Goal: Task Accomplishment & Management: Manage account settings

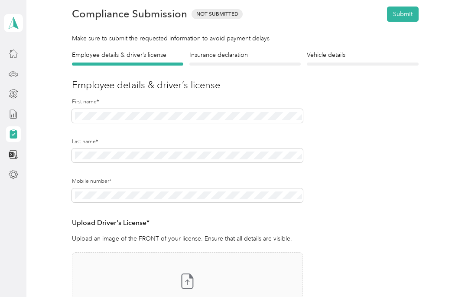
scroll to position [34, 0]
click at [409, 10] on button "Submit" at bounding box center [403, 14] width 32 height 15
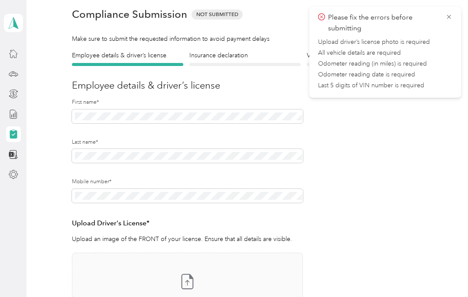
click at [417, 127] on form "Employee details & driver’s license License Insurance declaration Insurance Veh…" at bounding box center [245, 221] width 347 height 340
click at [452, 16] on icon at bounding box center [449, 17] width 7 height 8
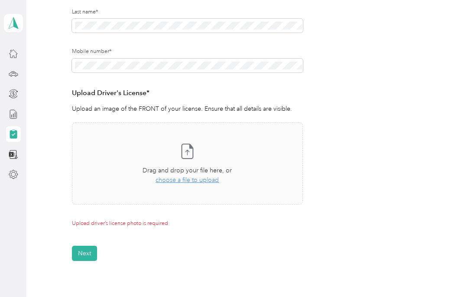
scroll to position [164, 0]
click at [212, 182] on span "choose a file to upload" at bounding box center [187, 179] width 63 height 7
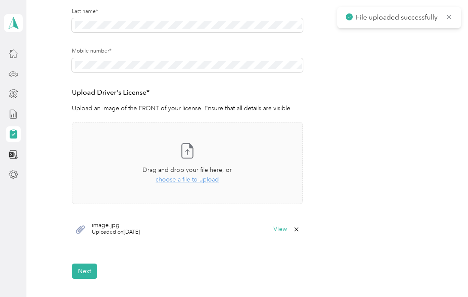
click at [85, 265] on button "Next" at bounding box center [84, 270] width 25 height 15
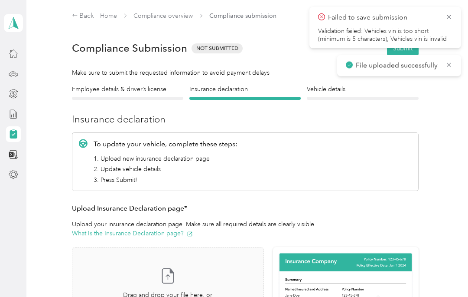
click at [140, 88] on h4 "Employee details & driver’s license" at bounding box center [127, 89] width 111 height 9
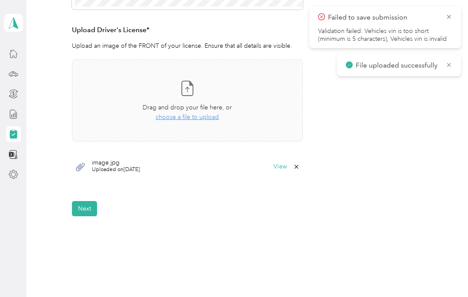
scroll to position [227, 0]
click at [448, 62] on icon at bounding box center [449, 65] width 7 height 8
click at [81, 204] on button "Next" at bounding box center [84, 207] width 25 height 15
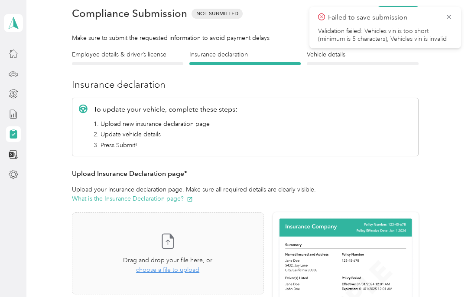
scroll to position [10, 0]
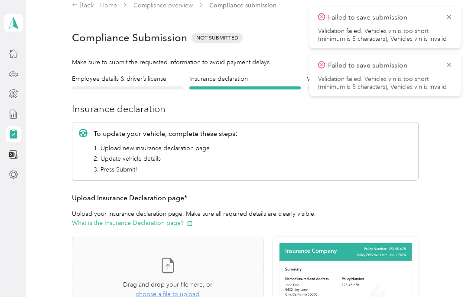
click at [450, 20] on icon at bounding box center [449, 17] width 7 height 8
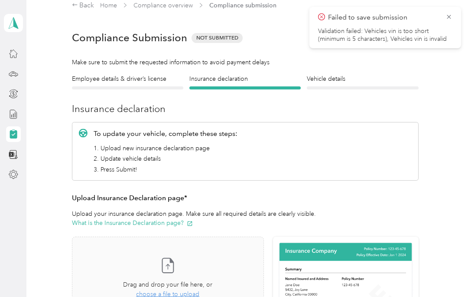
click at [451, 20] on icon at bounding box center [449, 17] width 7 height 8
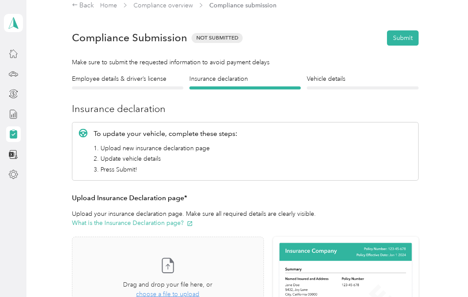
click at [83, 88] on div at bounding box center [127, 87] width 111 height 3
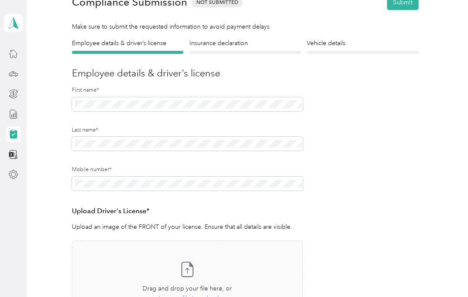
scroll to position [46, 0]
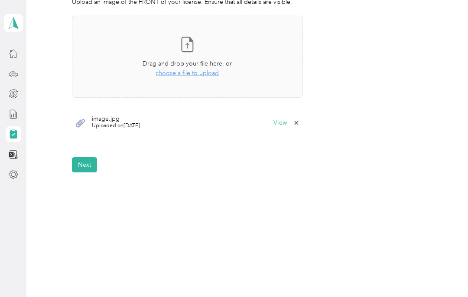
click at [84, 163] on button "Next" at bounding box center [84, 164] width 25 height 15
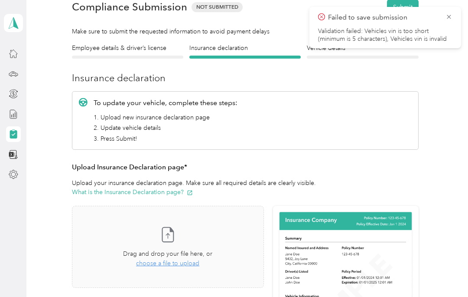
scroll to position [10, 0]
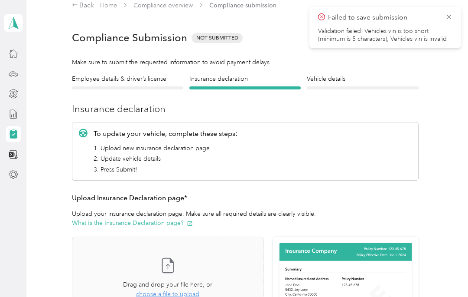
click at [449, 17] on icon at bounding box center [449, 17] width 4 height 4
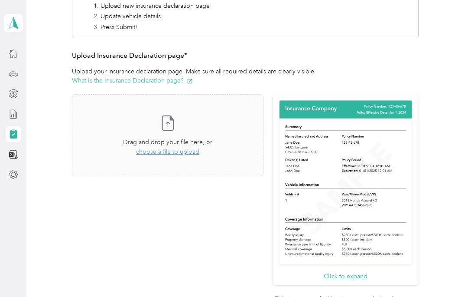
scroll to position [153, 0]
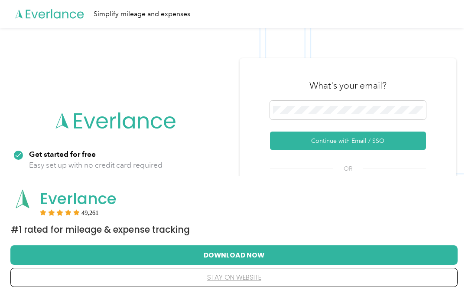
click at [414, 257] on button "Download Now" at bounding box center [234, 254] width 420 height 18
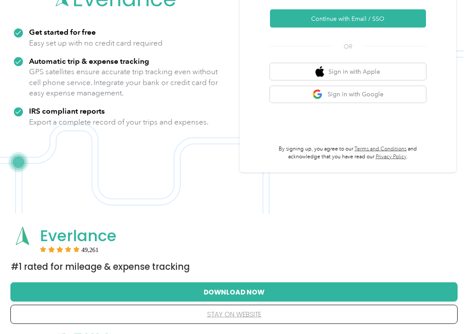
scroll to position [148, 0]
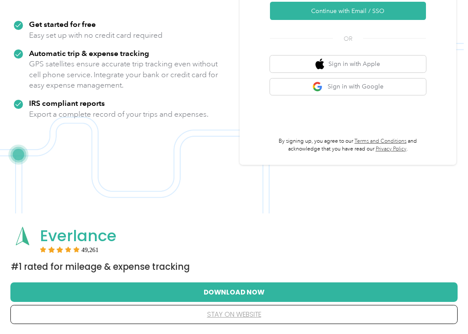
click at [254, 296] on button "stay on website" at bounding box center [234, 314] width 420 height 18
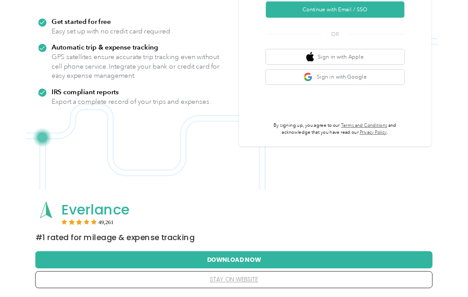
scroll to position [0, 0]
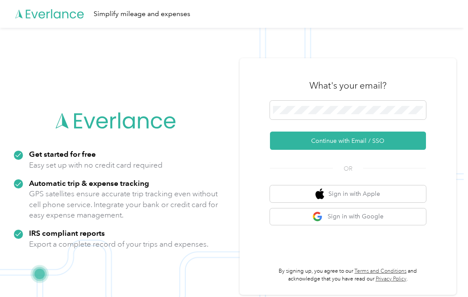
click at [382, 141] on button "Continue with Email / SSO" at bounding box center [348, 140] width 156 height 18
click at [405, 138] on button "Continue with Email / SSO" at bounding box center [348, 140] width 156 height 18
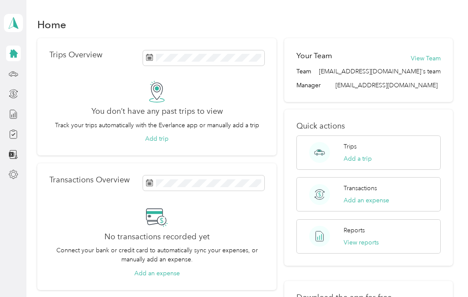
click at [17, 49] on icon at bounding box center [14, 54] width 10 height 10
click at [11, 23] on icon at bounding box center [13, 23] width 13 height 12
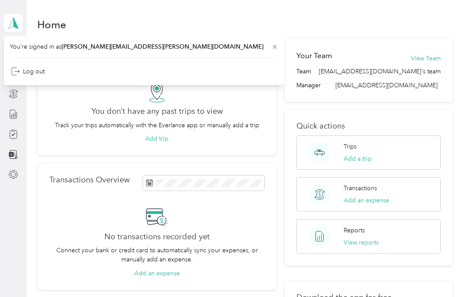
click at [435, 15] on div "Home Trips Overview You don’t have any past trips to view Track your trips auto…" at bounding box center [245, 211] width 438 height 422
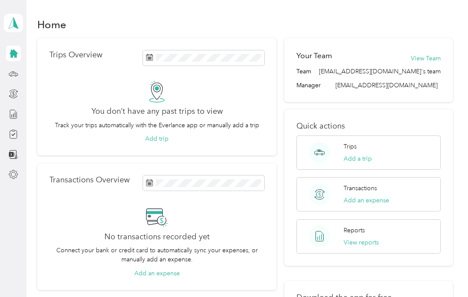
click at [4, 85] on div "[PERSON_NAME] Personal dashboard" at bounding box center [13, 91] width 19 height 182
click at [12, 172] on icon at bounding box center [14, 175] width 10 height 10
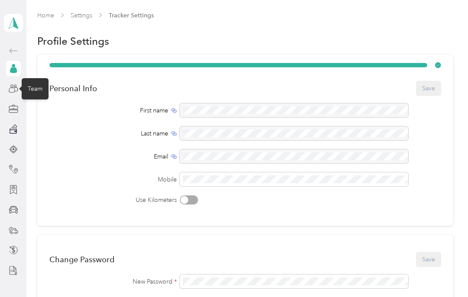
click at [15, 93] on icon at bounding box center [14, 89] width 10 height 10
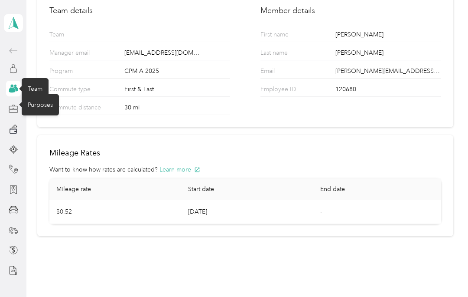
click at [14, 107] on icon at bounding box center [14, 109] width 10 height 10
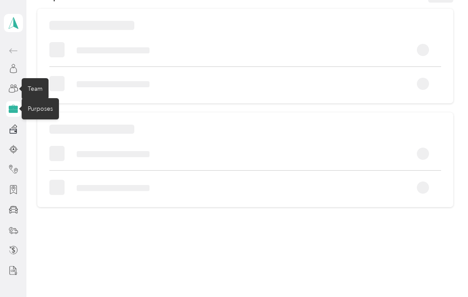
scroll to position [46, 0]
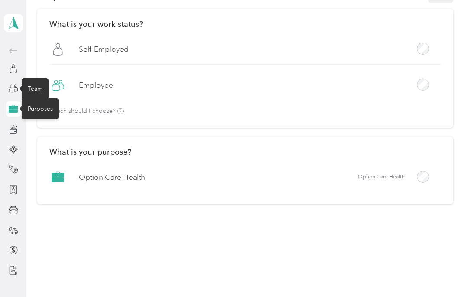
click at [15, 130] on icon at bounding box center [13, 131] width 8 height 6
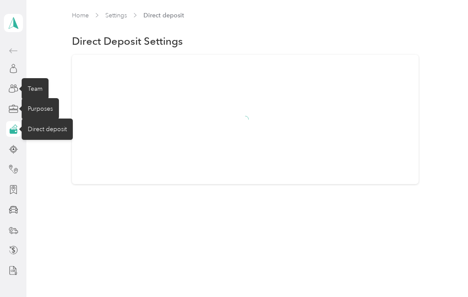
click at [6, 131] on div at bounding box center [13, 129] width 15 height 16
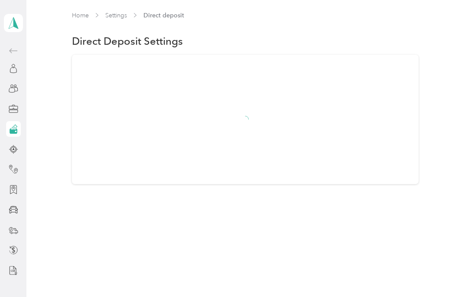
click at [13, 124] on icon at bounding box center [14, 129] width 10 height 10
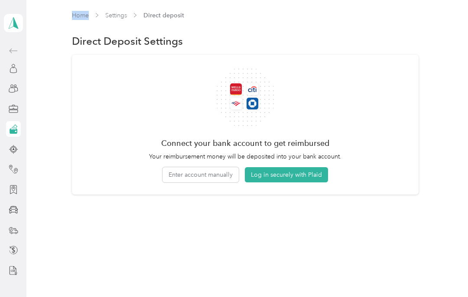
click at [298, 174] on button "Log in securely with Plaid" at bounding box center [286, 174] width 83 height 15
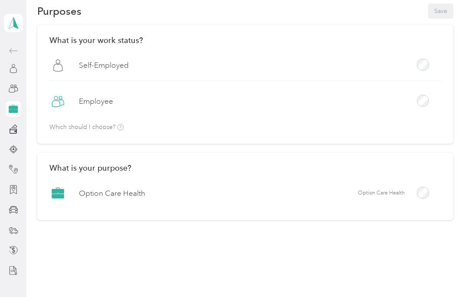
scroll to position [34, 0]
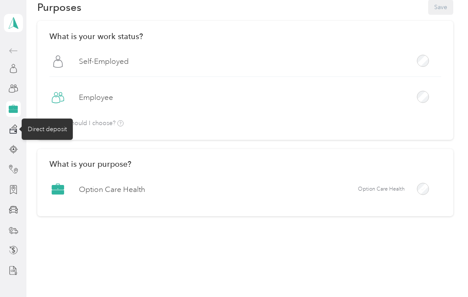
click at [13, 130] on icon at bounding box center [13, 131] width 8 height 6
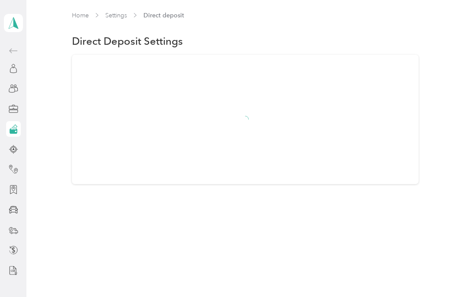
click at [17, 128] on icon at bounding box center [14, 129] width 10 height 10
click at [17, 127] on icon at bounding box center [14, 129] width 10 height 10
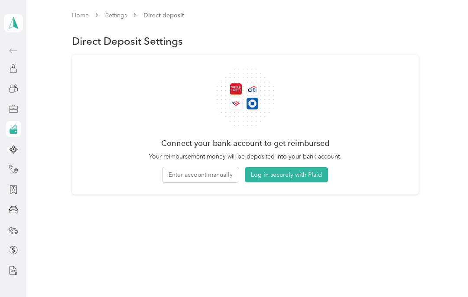
click at [18, 128] on div at bounding box center [13, 129] width 15 height 16
click at [225, 172] on button "Enter account manually" at bounding box center [201, 174] width 76 height 15
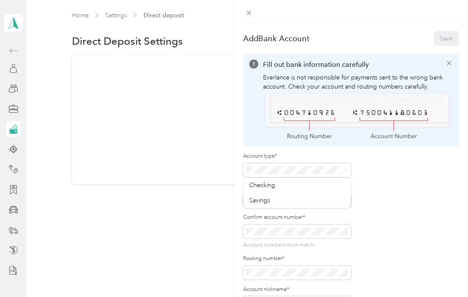
click at [282, 189] on div "Checking" at bounding box center [297, 184] width 96 height 9
click at [340, 192] on div "Account number*" at bounding box center [297, 195] width 108 height 25
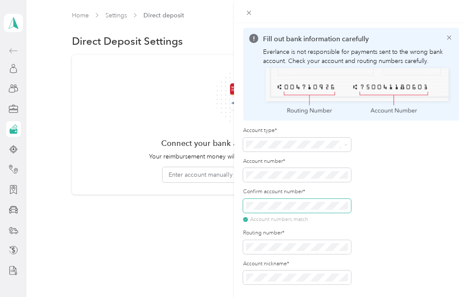
scroll to position [25, 0]
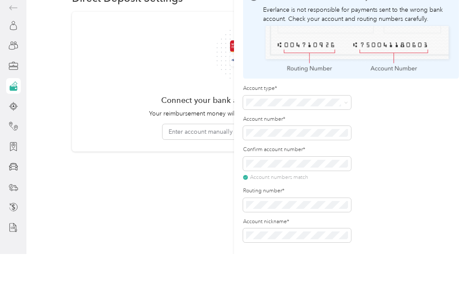
click at [428, 157] on div "Account type* Account number* Confirm account number* Account numbers match Rou…" at bounding box center [351, 205] width 216 height 157
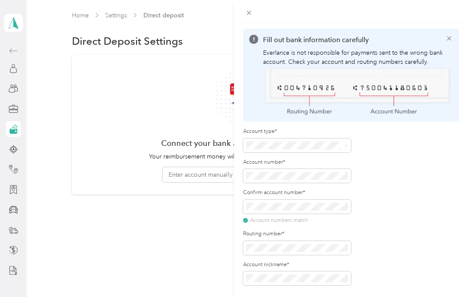
click at [109, 97] on div "Add Bank Account Save Fill out bank information carefully Everlance is not resp…" at bounding box center [234, 148] width 468 height 297
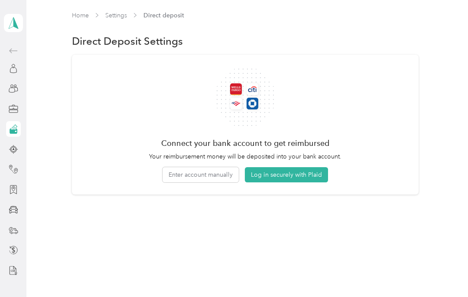
click at [188, 175] on button "Enter account manually" at bounding box center [201, 174] width 76 height 15
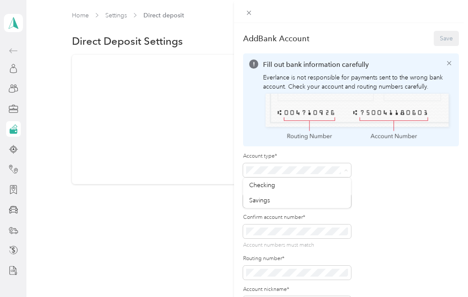
click at [281, 186] on div "Checking" at bounding box center [297, 184] width 96 height 9
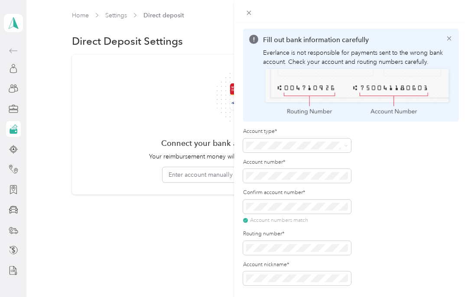
click at [450, 36] on icon at bounding box center [449, 38] width 7 height 7
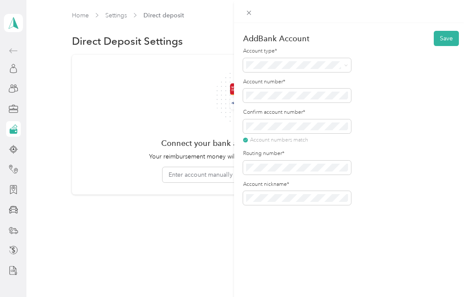
click at [442, 40] on button "Save" at bounding box center [446, 38] width 25 height 15
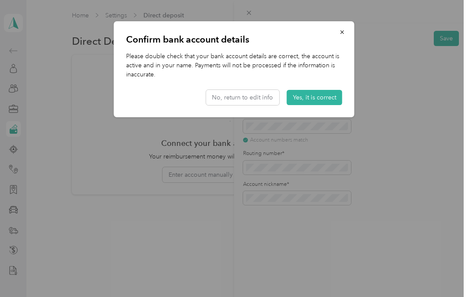
click at [327, 95] on button "Yes, it is correct" at bounding box center [315, 97] width 56 height 15
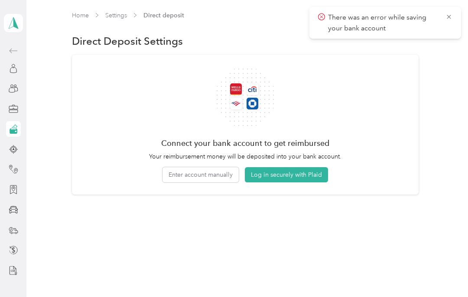
click at [405, 18] on p "There was an error while saving your bank account" at bounding box center [383, 22] width 111 height 21
click at [451, 17] on icon at bounding box center [449, 17] width 7 height 8
click at [222, 170] on button "Enter account manually" at bounding box center [201, 174] width 76 height 15
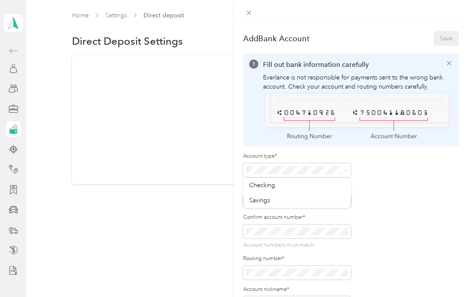
click at [275, 186] on span "Checking" at bounding box center [262, 184] width 26 height 7
click at [342, 193] on span at bounding box center [297, 200] width 108 height 14
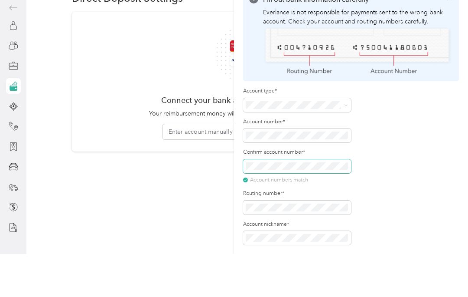
scroll to position [24, 0]
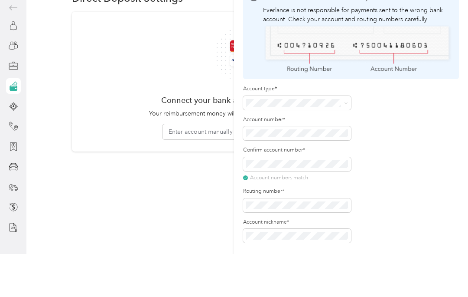
click at [352, 244] on div "Add Bank Account Save Fill out bank information carefully Everlance is not resp…" at bounding box center [351, 171] width 234 height 297
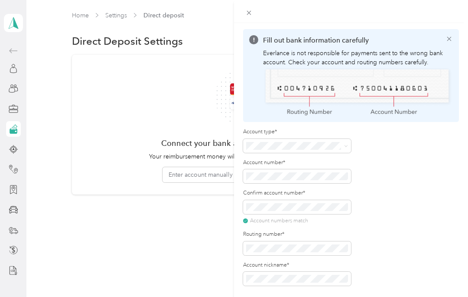
click at [111, 252] on div "Add Bank Account Save Fill out bank information carefully Everlance is not resp…" at bounding box center [234, 148] width 468 height 297
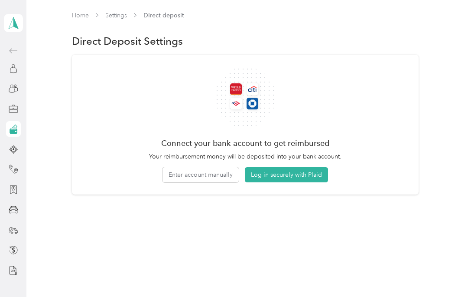
click at [230, 171] on button "Enter account manually" at bounding box center [201, 174] width 76 height 15
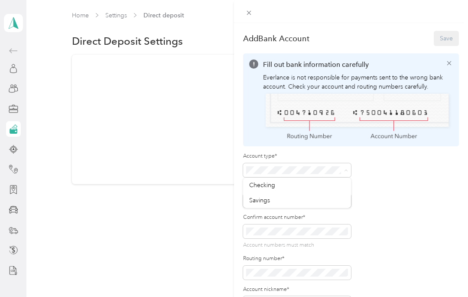
click at [278, 181] on div "Checking" at bounding box center [297, 184] width 96 height 9
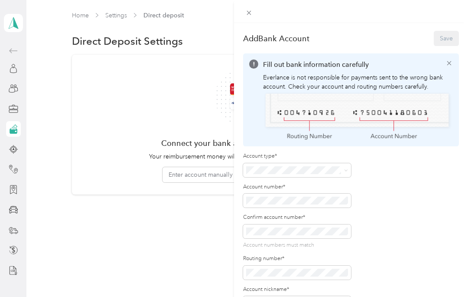
click at [353, 228] on div "Account type* Account number* Confirm account number* Account numbers must matc…" at bounding box center [351, 230] width 216 height 157
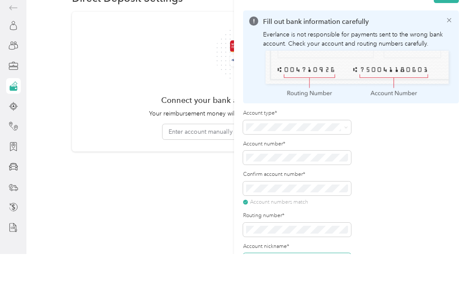
scroll to position [0, 0]
click at [449, 61] on icon at bounding box center [450, 63] width 4 height 4
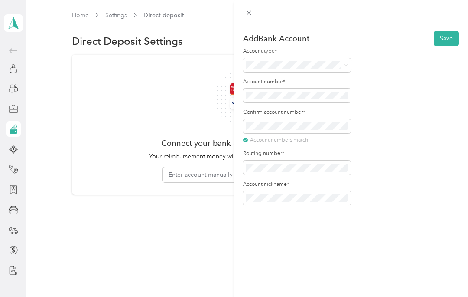
click at [448, 35] on button "Save" at bounding box center [446, 38] width 25 height 15
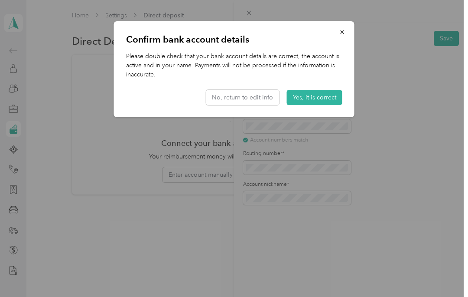
click at [320, 97] on button "Yes, it is correct" at bounding box center [315, 97] width 56 height 15
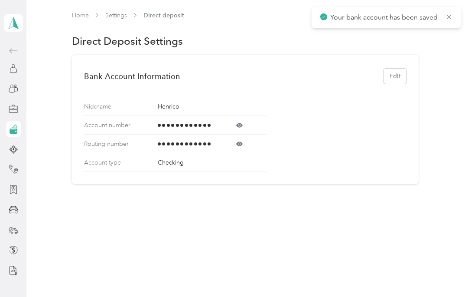
click at [447, 14] on icon at bounding box center [449, 17] width 7 height 8
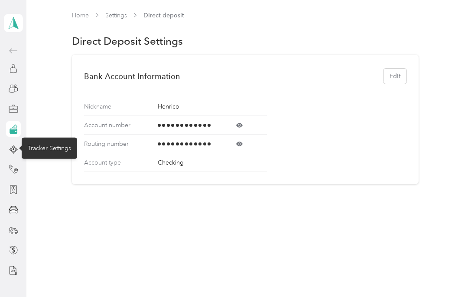
click at [13, 148] on icon at bounding box center [13, 148] width 2 height 3
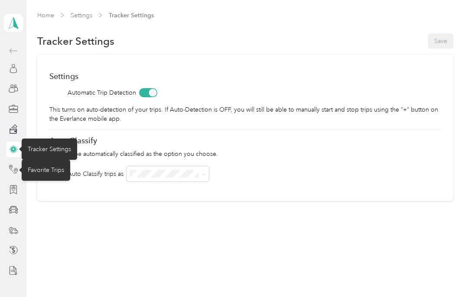
click at [16, 168] on icon at bounding box center [14, 169] width 10 height 10
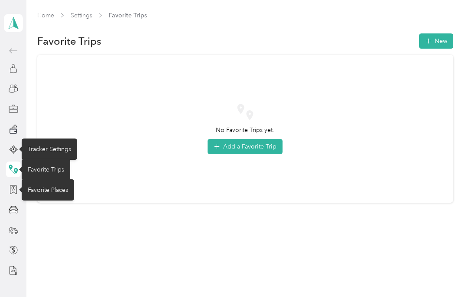
click at [15, 186] on icon at bounding box center [14, 190] width 10 height 10
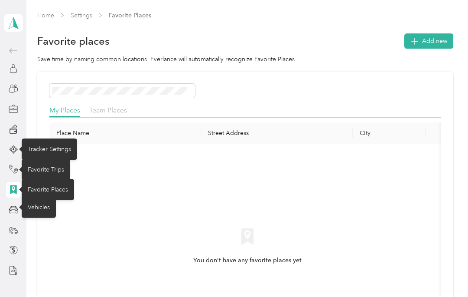
click at [13, 204] on div at bounding box center [13, 210] width 15 height 16
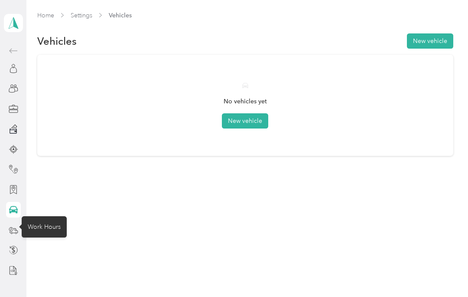
click at [11, 226] on icon at bounding box center [14, 230] width 10 height 10
